Goal: Answer question/provide support: Share knowledge or assist other users

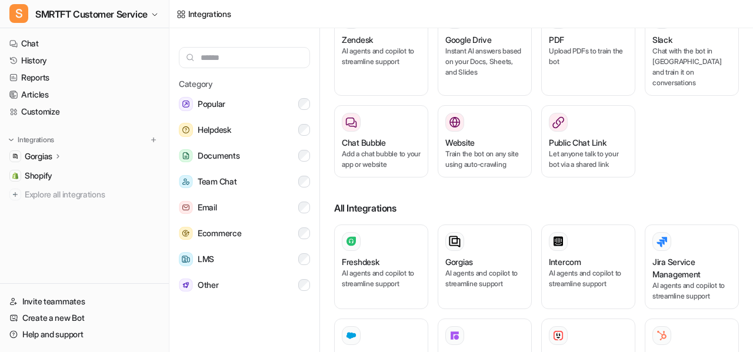
scroll to position [69, 0]
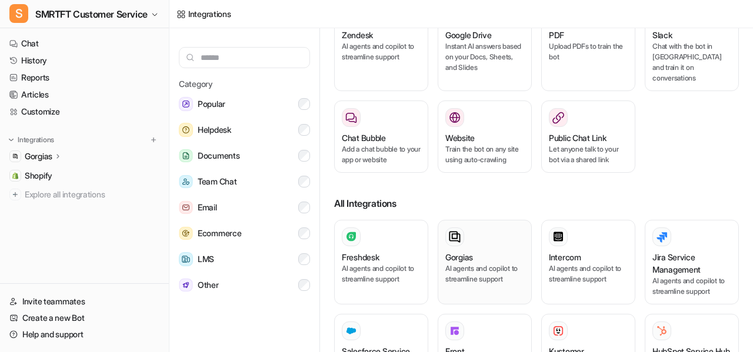
click at [481, 251] on div "Gorgias" at bounding box center [484, 257] width 79 height 12
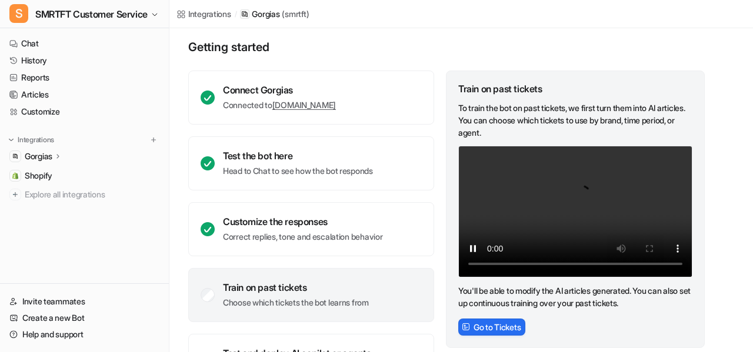
scroll to position [142, 0]
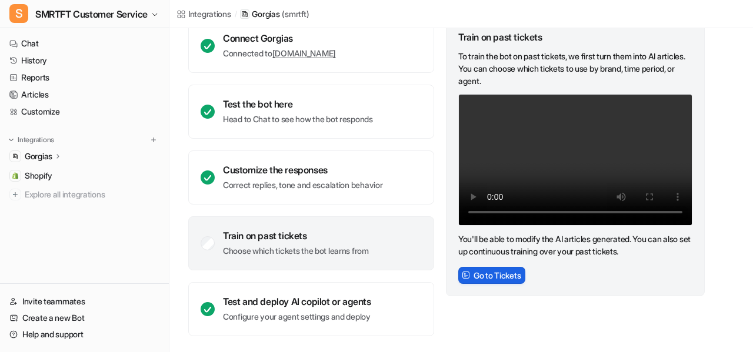
click at [504, 270] on button "Go to Tickets" at bounding box center [491, 275] width 67 height 17
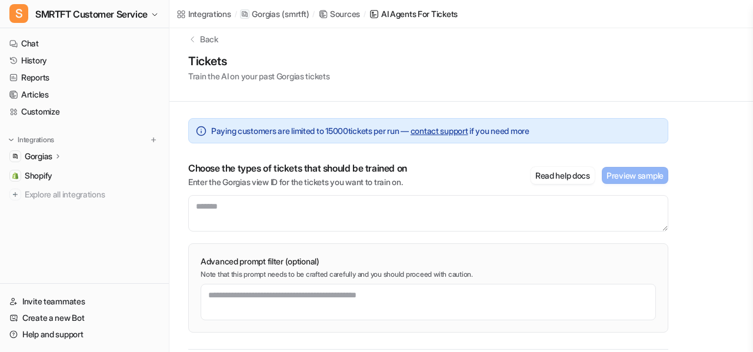
scroll to position [12, 0]
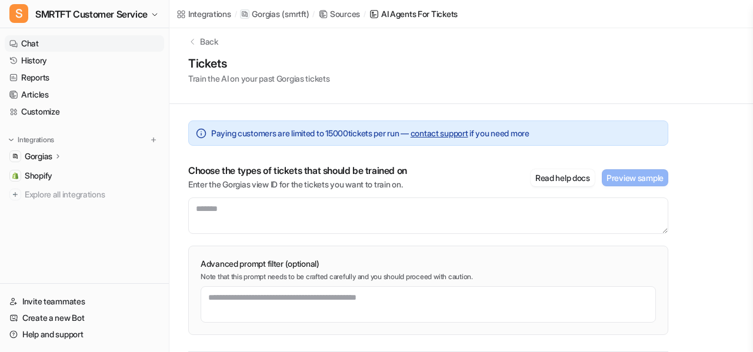
click at [35, 42] on link "Chat" at bounding box center [84, 43] width 159 height 16
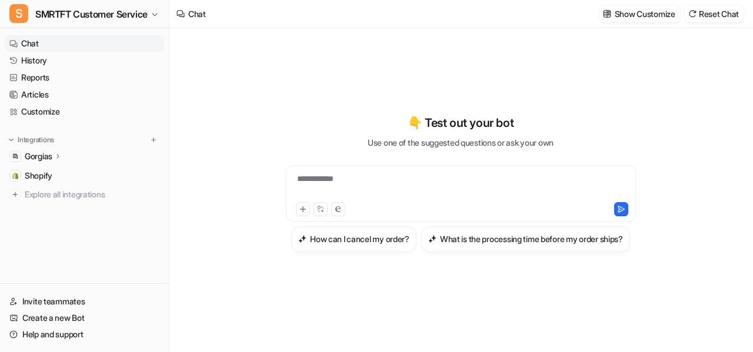
click at [347, 173] on div "**********" at bounding box center [461, 186] width 345 height 27
